Goal: Task Accomplishment & Management: Use online tool/utility

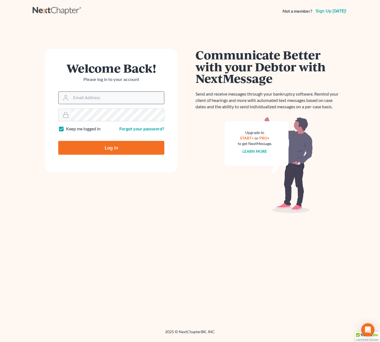
click at [98, 98] on input "Email Address" at bounding box center [117, 98] width 93 height 12
type input "[PERSON_NAME][EMAIL_ADDRESS][DOMAIN_NAME]"
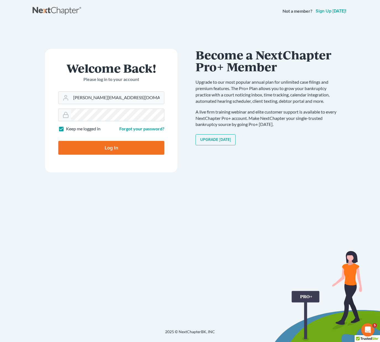
click at [75, 148] on input "Log In" at bounding box center [111, 148] width 106 height 14
type input "Thinking..."
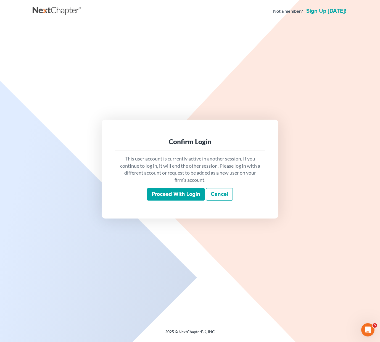
click at [174, 195] on input "Proceed with login" at bounding box center [175, 194] width 57 height 13
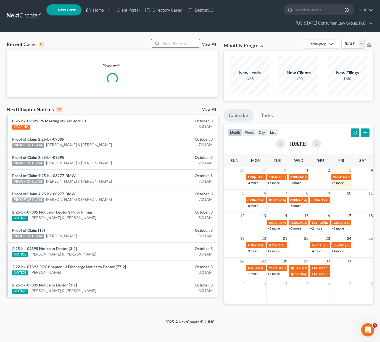
click at [170, 41] on input "search" at bounding box center [180, 43] width 39 height 8
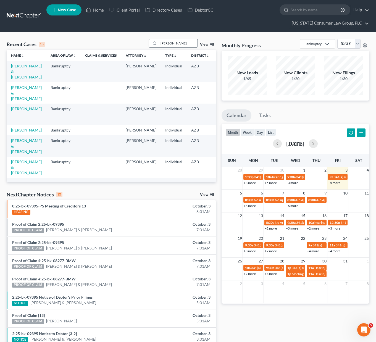
type input "neill"
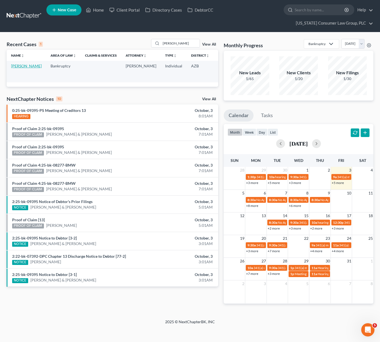
click at [17, 66] on link "Neill, Brandon" at bounding box center [26, 66] width 31 height 5
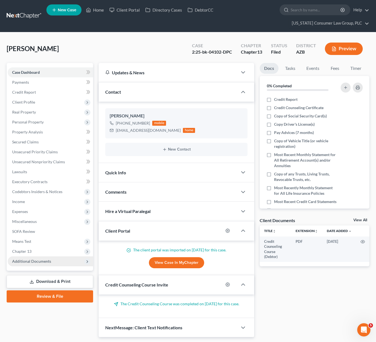
click at [25, 259] on span "Additional Documents" at bounding box center [31, 261] width 39 height 5
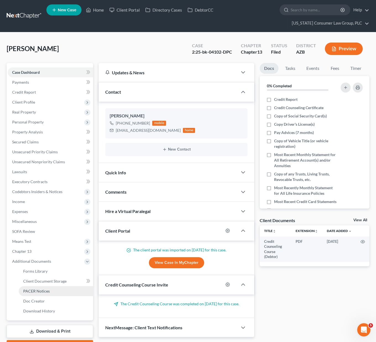
click at [40, 290] on span "PACER Notices" at bounding box center [36, 291] width 27 height 5
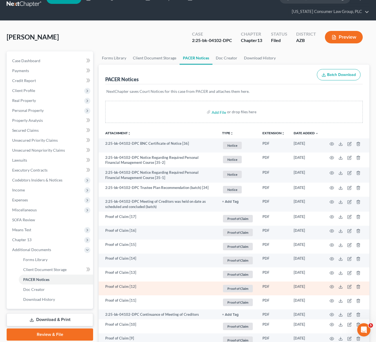
scroll to position [154, 0]
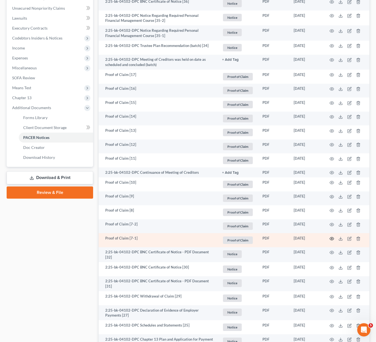
click at [330, 239] on icon "button" at bounding box center [332, 239] width 4 height 4
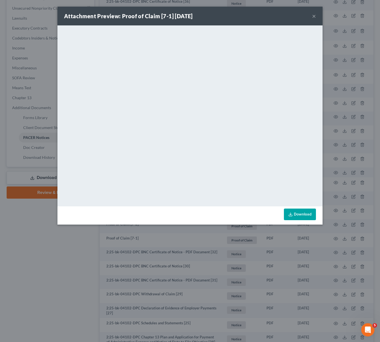
click at [312, 15] on button "×" at bounding box center [314, 16] width 4 height 7
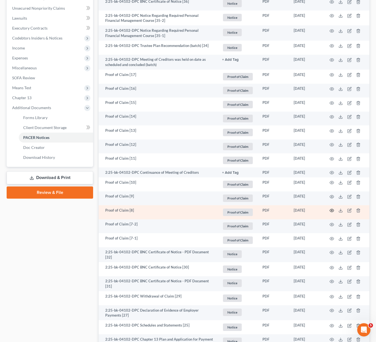
click at [332, 209] on icon "button" at bounding box center [332, 210] width 4 height 4
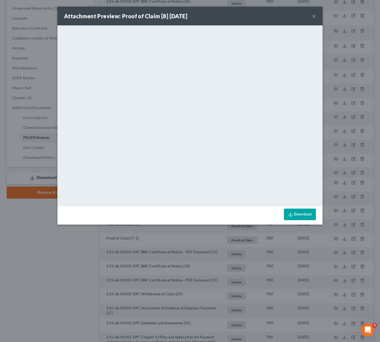
click at [313, 17] on button "×" at bounding box center [314, 16] width 4 height 7
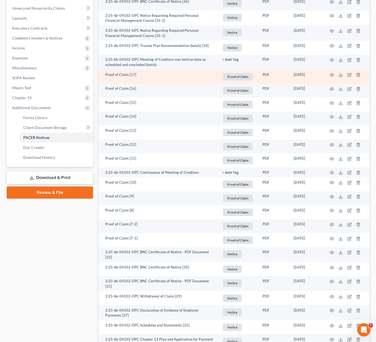
click at [334, 73] on td at bounding box center [346, 77] width 46 height 14
click at [331, 75] on icon "button" at bounding box center [332, 75] width 4 height 4
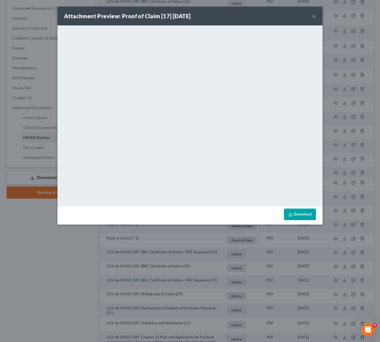
click at [314, 16] on button "×" at bounding box center [314, 16] width 4 height 7
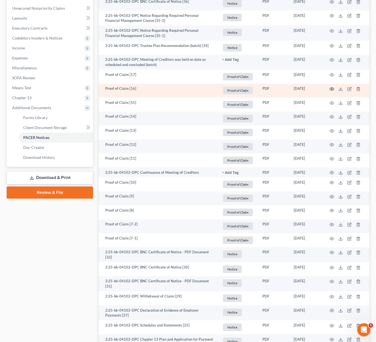
click at [332, 89] on icon "button" at bounding box center [332, 89] width 4 height 4
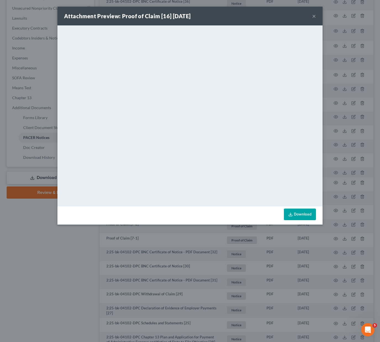
click at [315, 15] on button "×" at bounding box center [314, 16] width 4 height 7
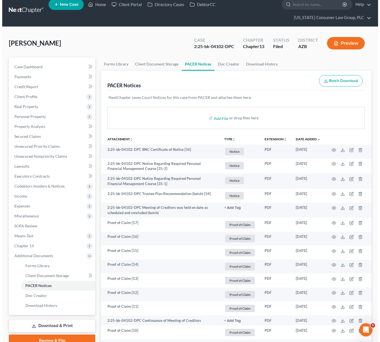
scroll to position [0, 0]
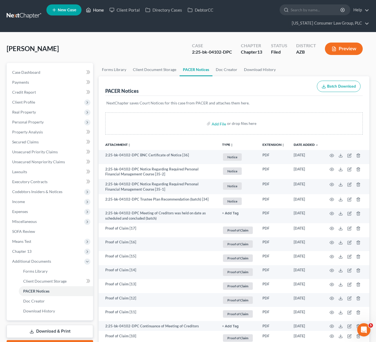
click at [101, 10] on link "Home" at bounding box center [94, 10] width 23 height 10
